Goal: Information Seeking & Learning: Learn about a topic

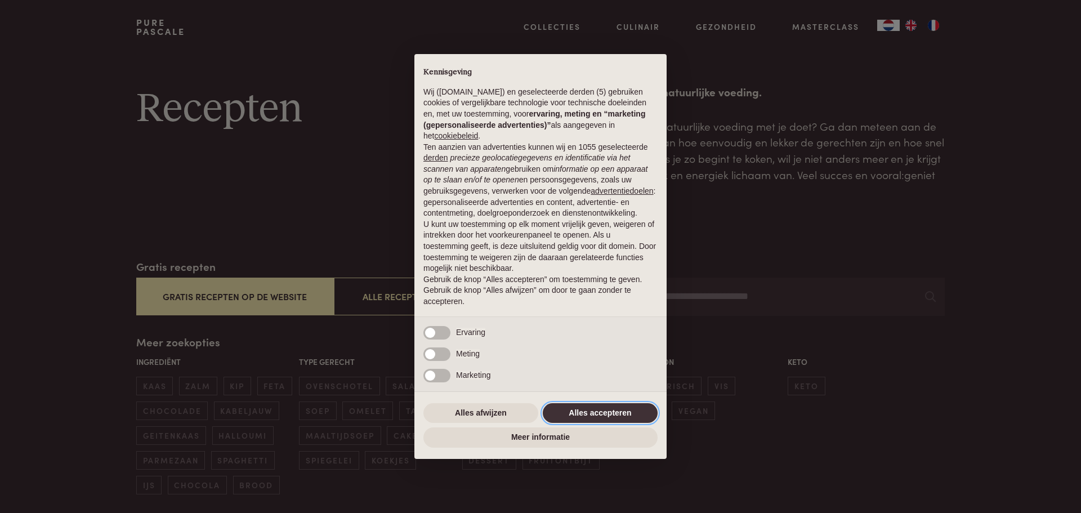
click at [610, 411] on button "Alles accepteren" at bounding box center [600, 413] width 115 height 20
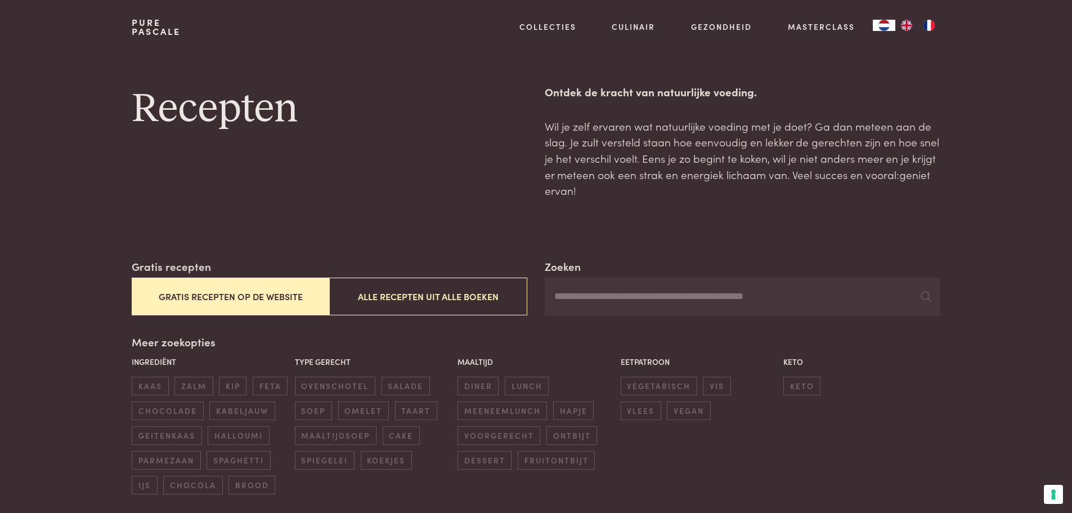
click at [743, 300] on input "Zoeken" at bounding box center [742, 296] width 395 height 38
type input "*******"
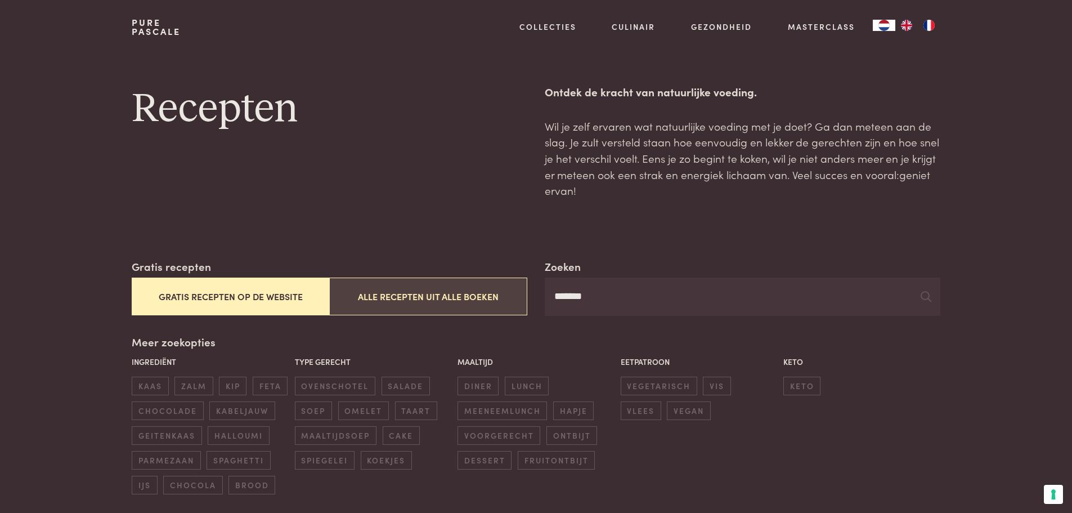
click at [436, 301] on button "Alle recepten uit alle boeken" at bounding box center [428, 296] width 198 height 38
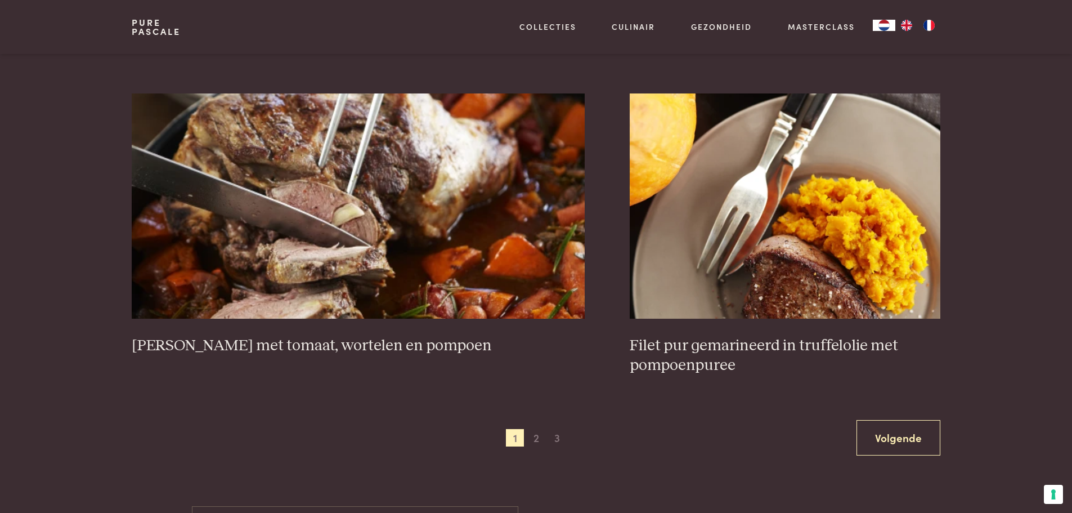
scroll to position [2059, 0]
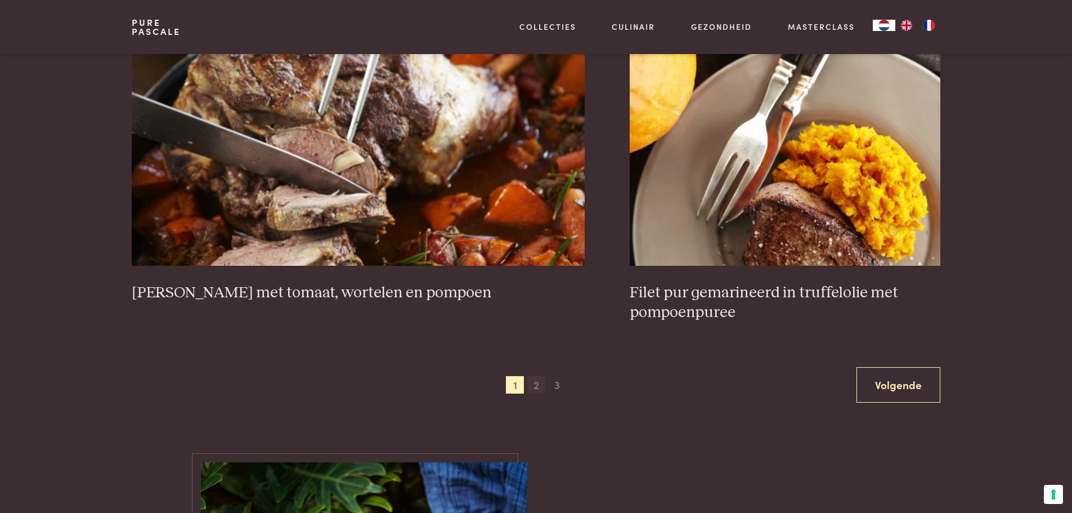
click at [535, 385] on span "2" at bounding box center [536, 385] width 18 height 18
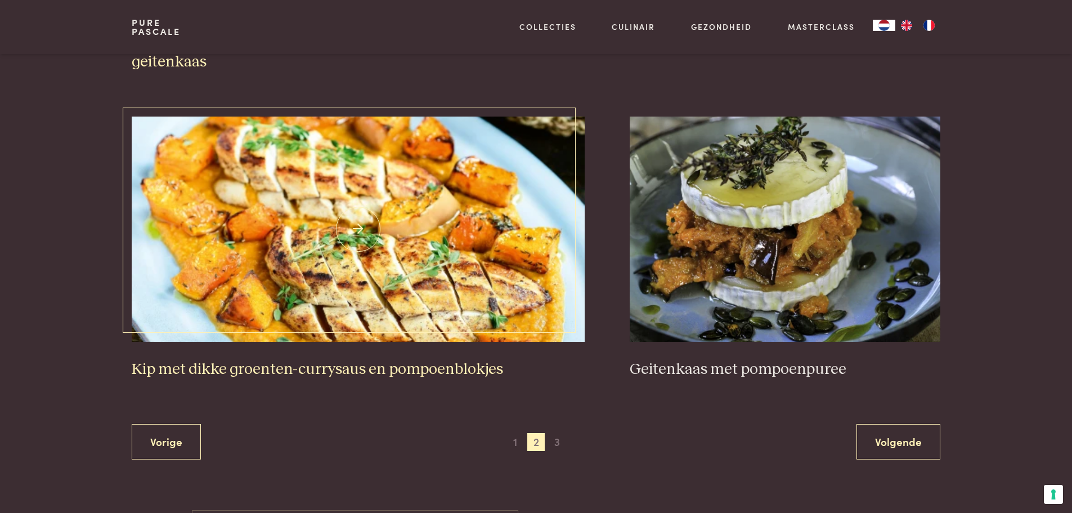
scroll to position [2059, 0]
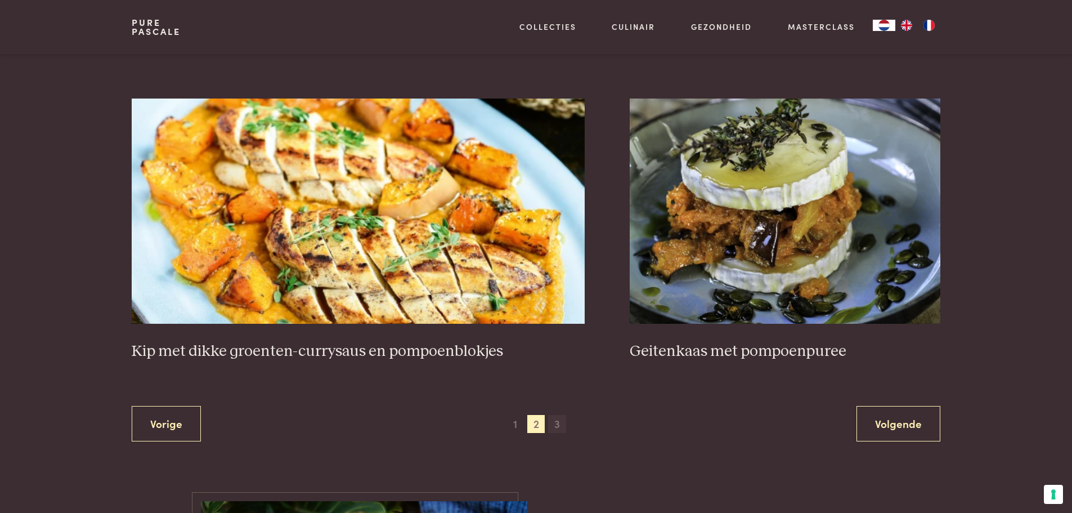
click at [555, 415] on span "3" at bounding box center [557, 424] width 18 height 18
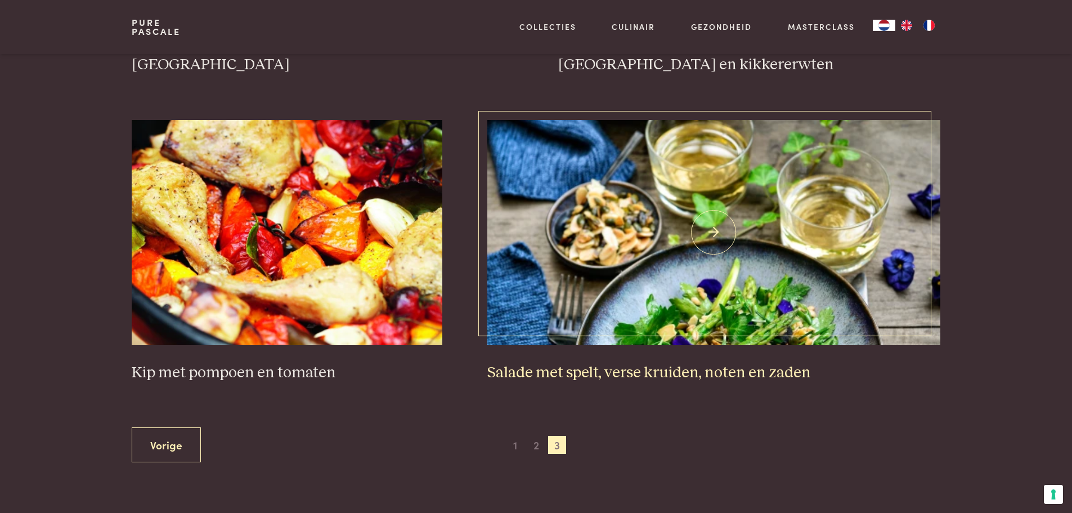
scroll to position [821, 0]
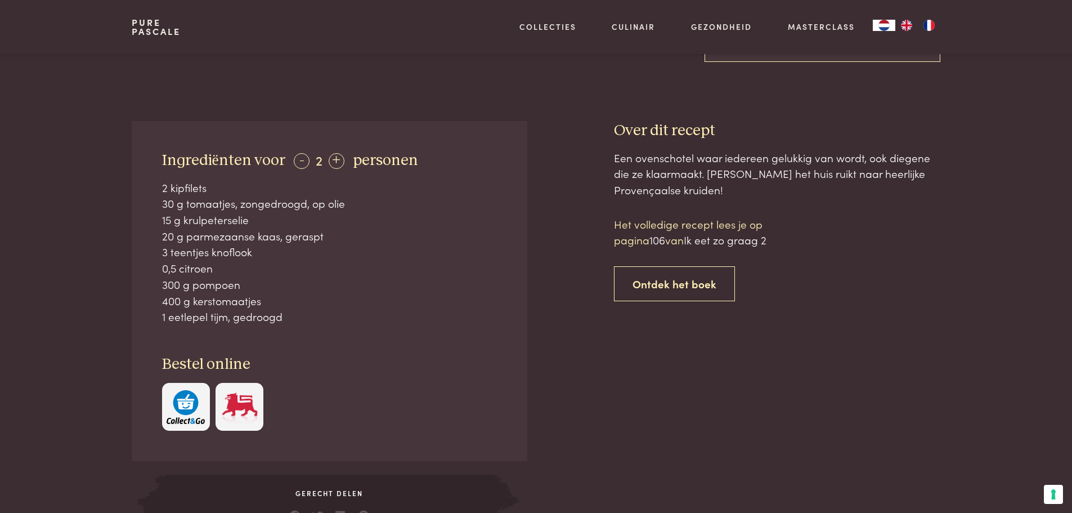
scroll to position [394, 0]
